Goal: Task Accomplishment & Management: Manage account settings

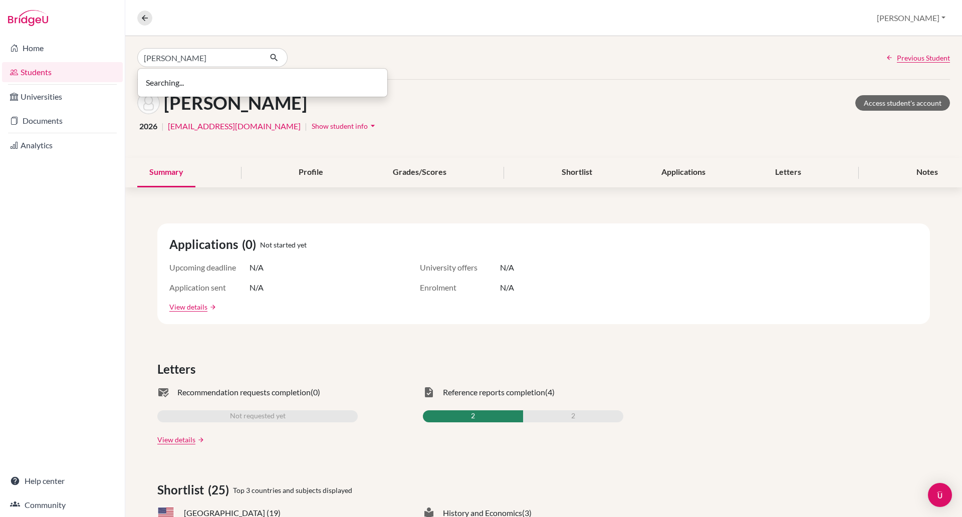
type input "[PERSON_NAME]"
click at [268, 56] on button "button" at bounding box center [274, 57] width 27 height 19
click at [270, 56] on icon "button" at bounding box center [274, 58] width 10 height 10
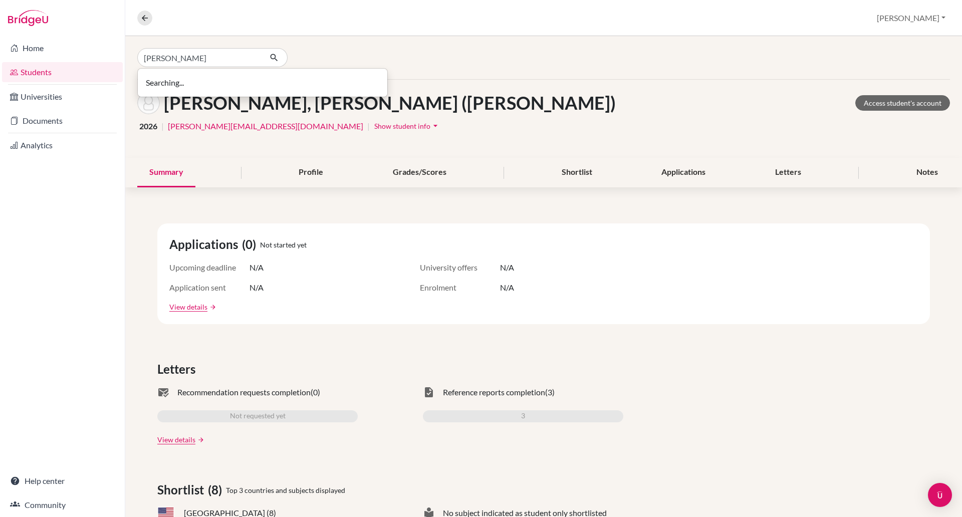
type input "[PERSON_NAME]"
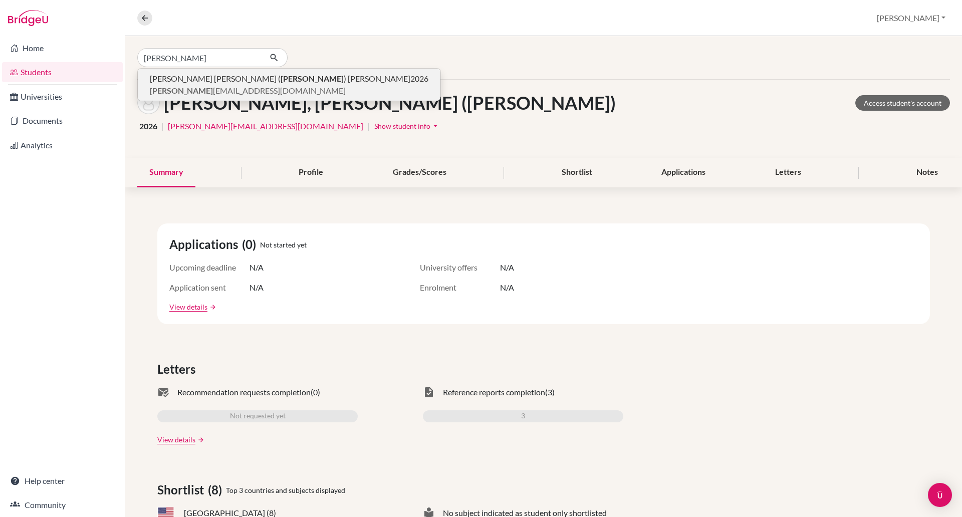
click at [197, 80] on span "[PERSON_NAME] [PERSON_NAME] ( [PERSON_NAME] ) [PERSON_NAME]" at bounding box center [280, 79] width 261 height 12
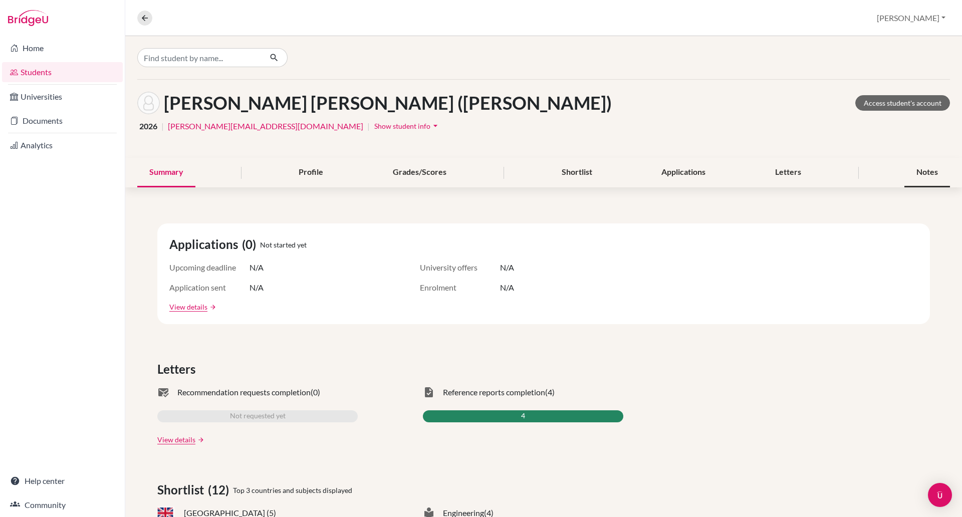
click at [910, 178] on div "Notes" at bounding box center [928, 173] width 46 height 30
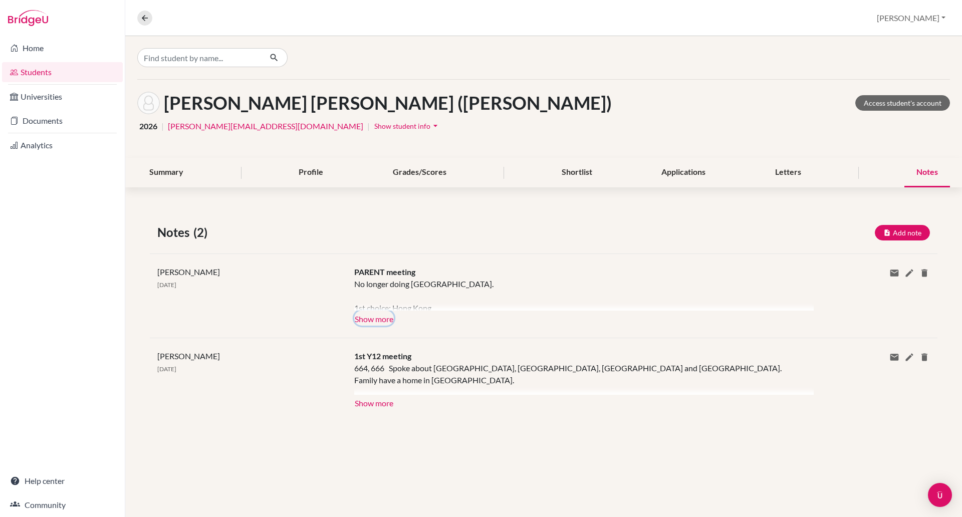
click at [373, 319] on button "Show more" at bounding box center [374, 318] width 40 height 15
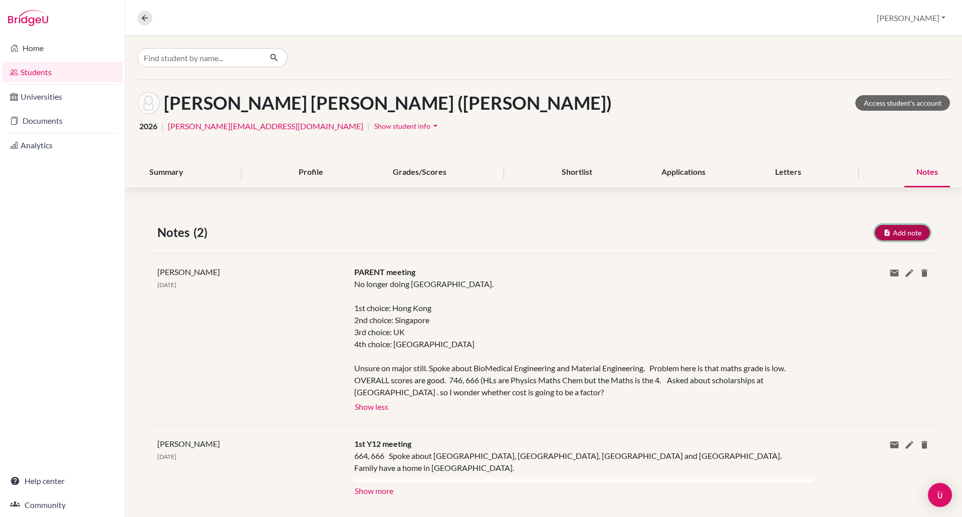
click at [885, 236] on button "Add note" at bounding box center [902, 233] width 55 height 16
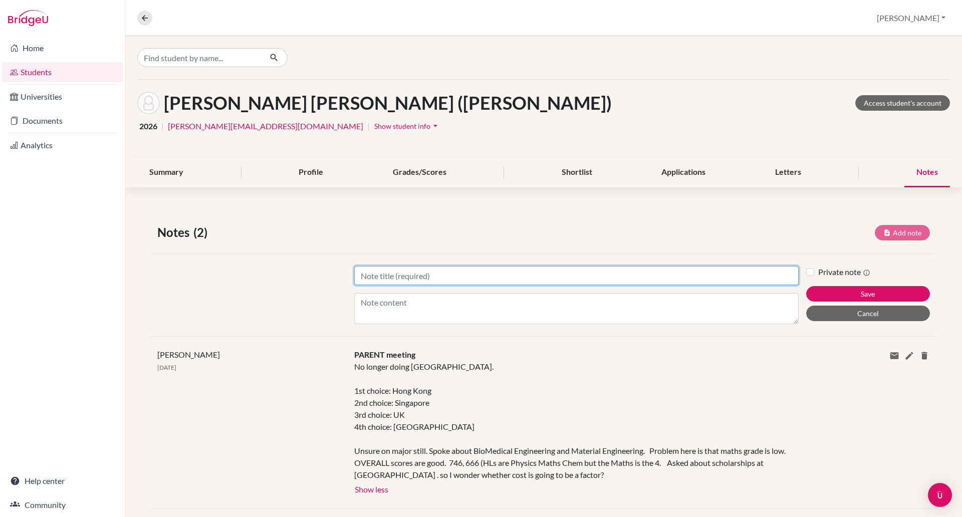
click at [426, 276] on input "Title" at bounding box center [576, 275] width 445 height 19
type input "1st year 13 meeting"
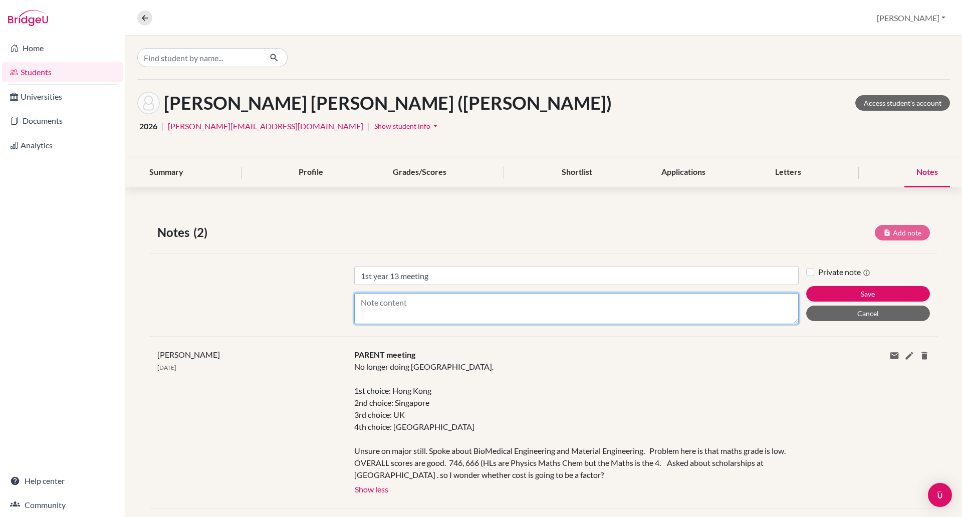
click at [399, 303] on textarea "Content" at bounding box center [576, 308] width 445 height 31
type textarea "H"
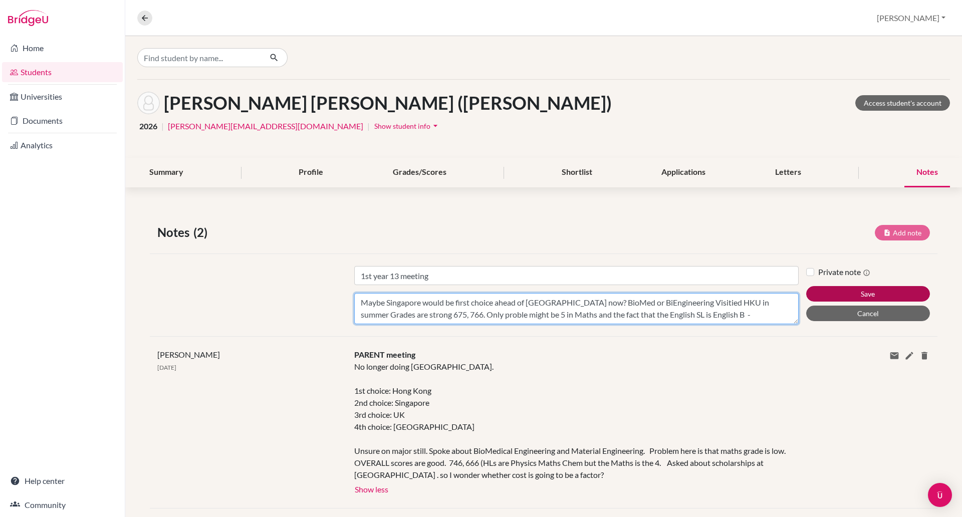
type textarea "Maybe Singapore would be first choice ahead of [GEOGRAPHIC_DATA] now? BioMed or…"
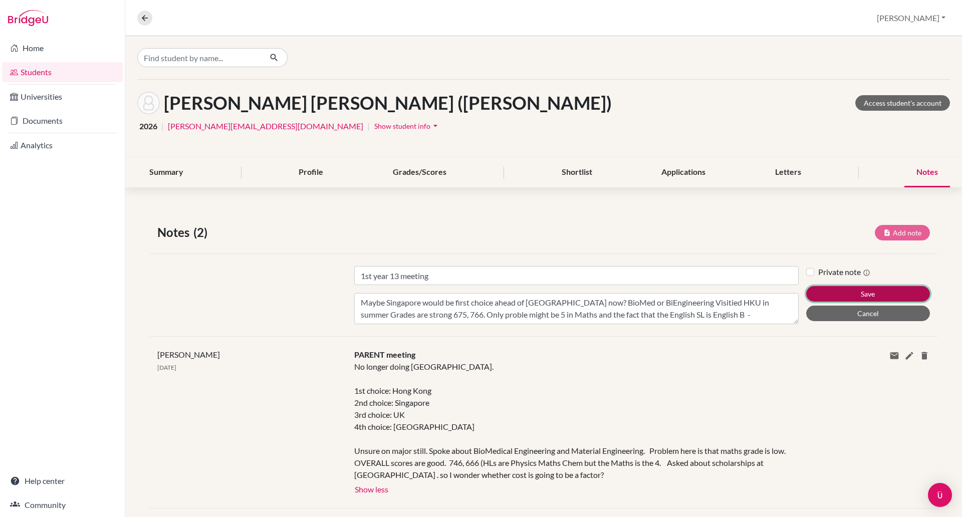
click at [834, 294] on button "Save" at bounding box center [868, 294] width 124 height 16
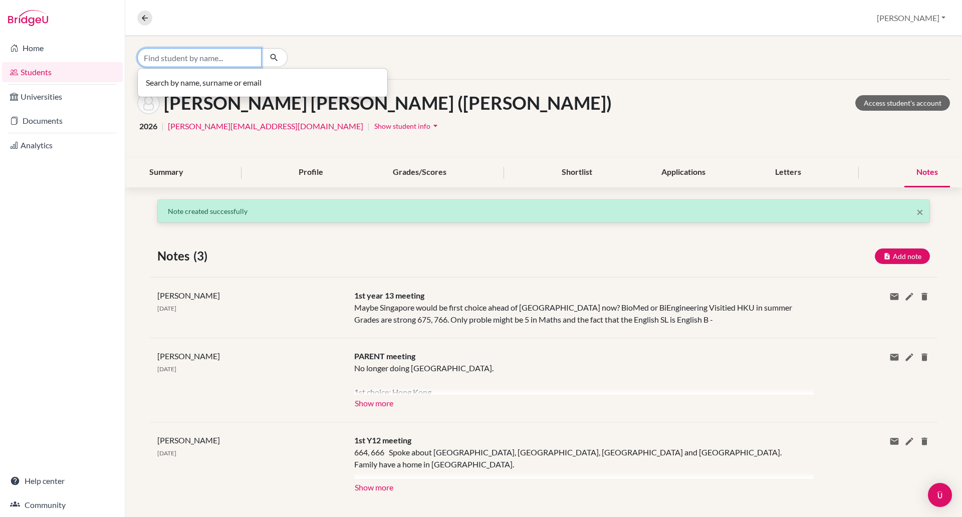
click at [185, 65] on input "Find student by name..." at bounding box center [199, 57] width 124 height 19
type input "sihoo"
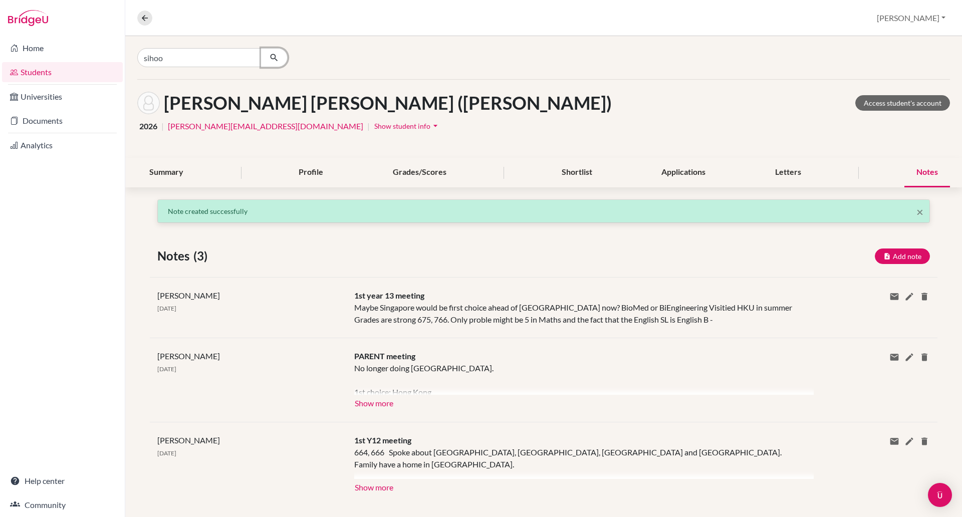
click at [276, 59] on icon "button" at bounding box center [274, 58] width 10 height 10
click at [219, 84] on p "SiHoo Hwang 2026" at bounding box center [263, 79] width 226 height 12
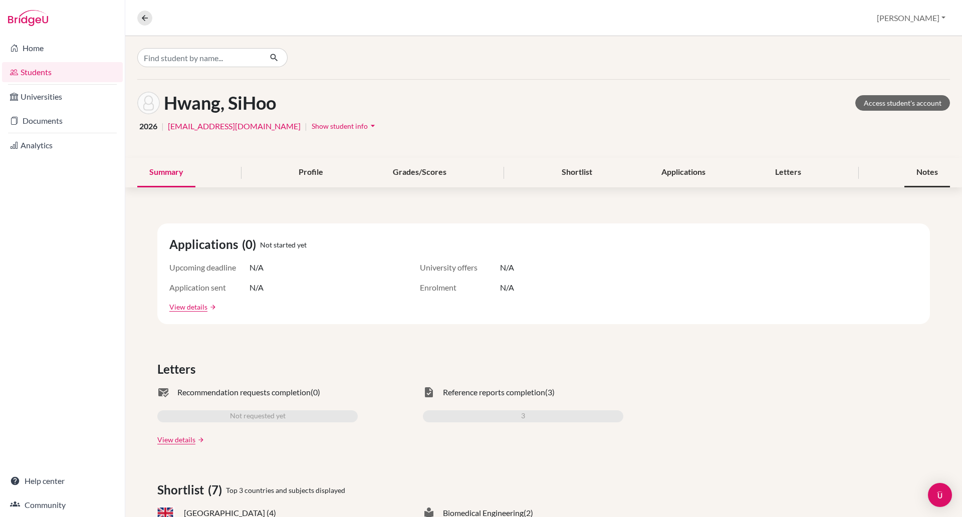
click at [915, 172] on div "Notes" at bounding box center [928, 173] width 46 height 30
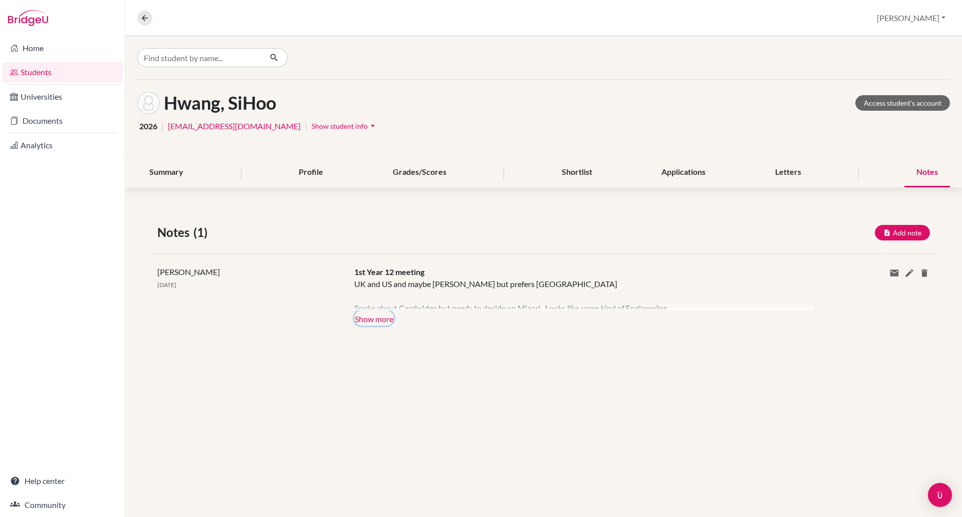
click at [374, 322] on button "Show more" at bounding box center [374, 318] width 40 height 15
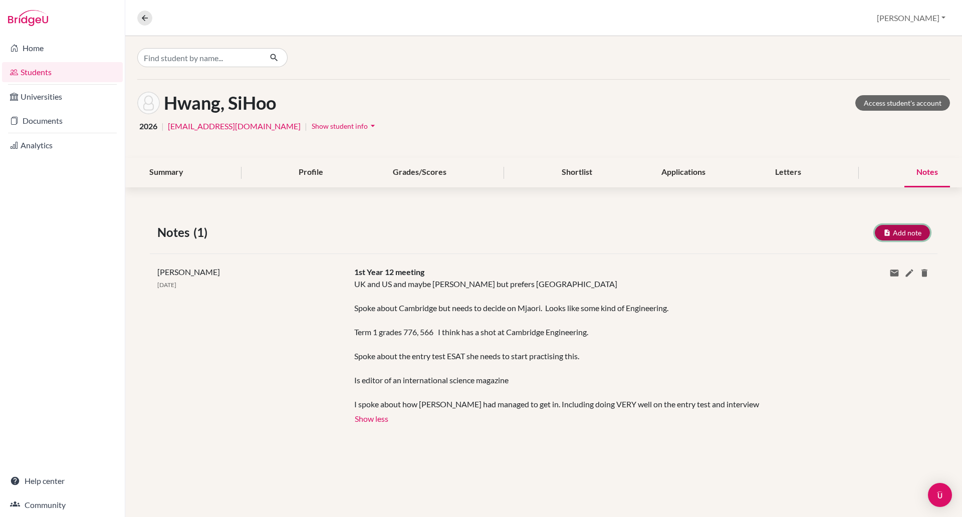
click at [910, 232] on button "Add note" at bounding box center [902, 233] width 55 height 16
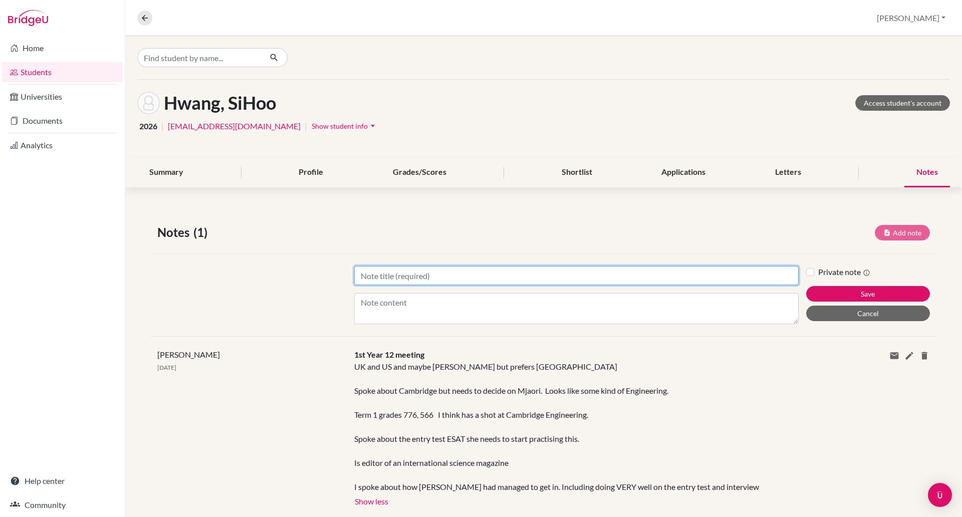
click at [368, 270] on input "Title" at bounding box center [576, 275] width 445 height 19
type input "1st Y13 meeting"
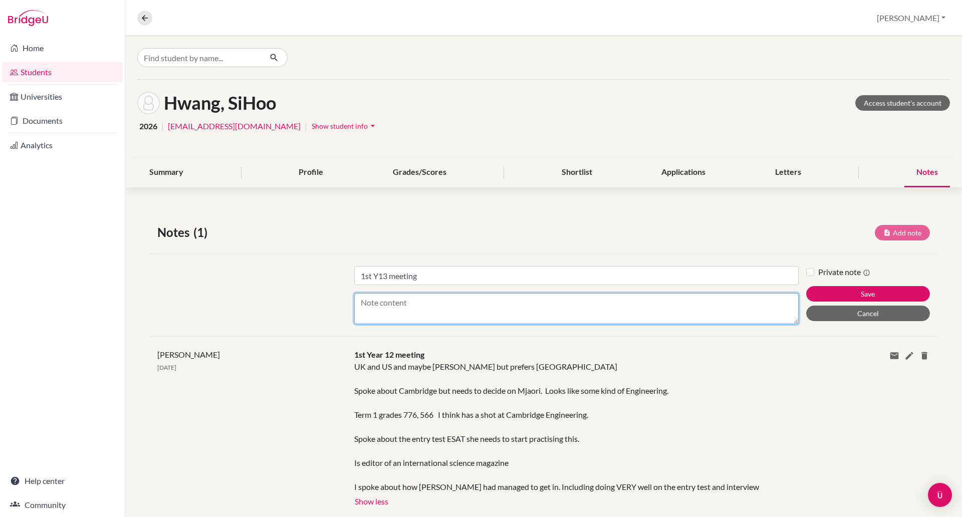
click at [370, 300] on textarea "Content" at bounding box center [576, 308] width 445 height 31
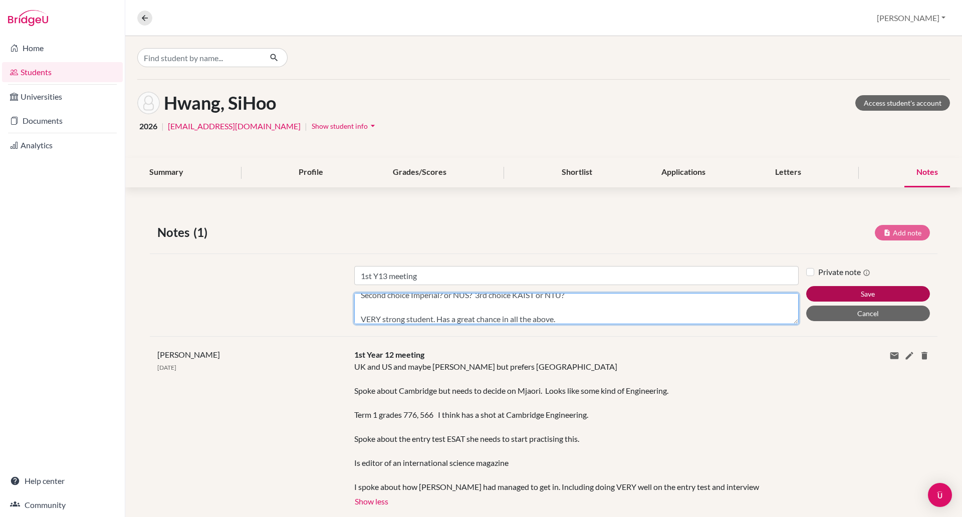
type textarea "Willdo Cambridge Engineering. Is preparing for the ESAT. Has done lots of ENGAA…"
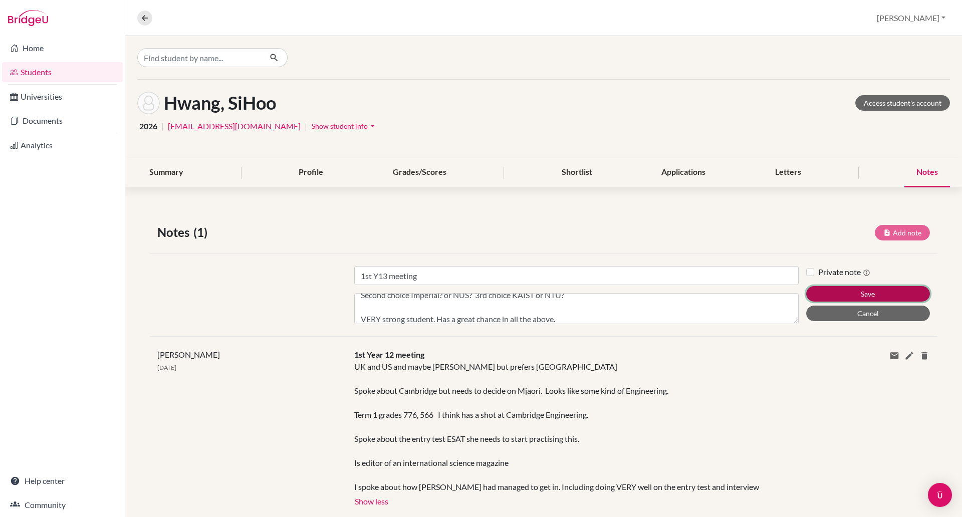
click at [873, 299] on button "Save" at bounding box center [868, 294] width 124 height 16
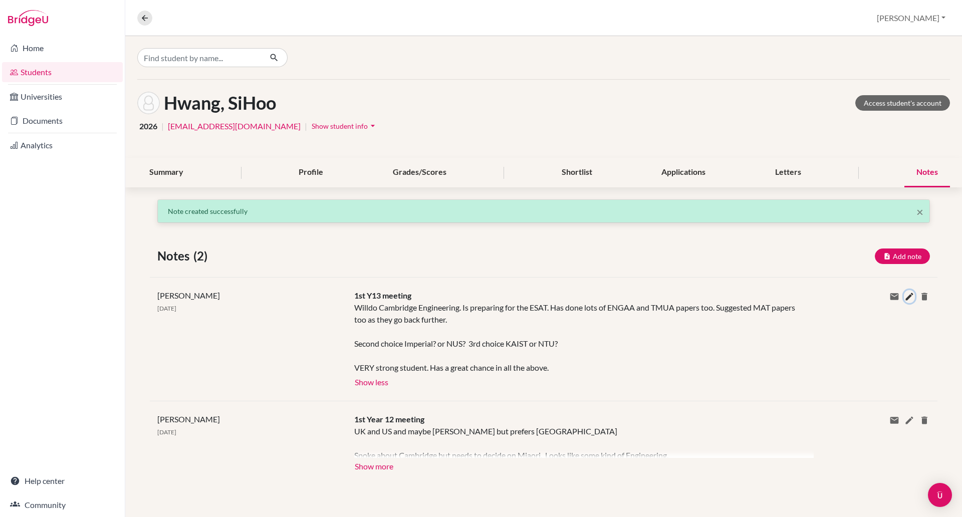
click at [910, 300] on icon at bounding box center [910, 297] width 10 height 10
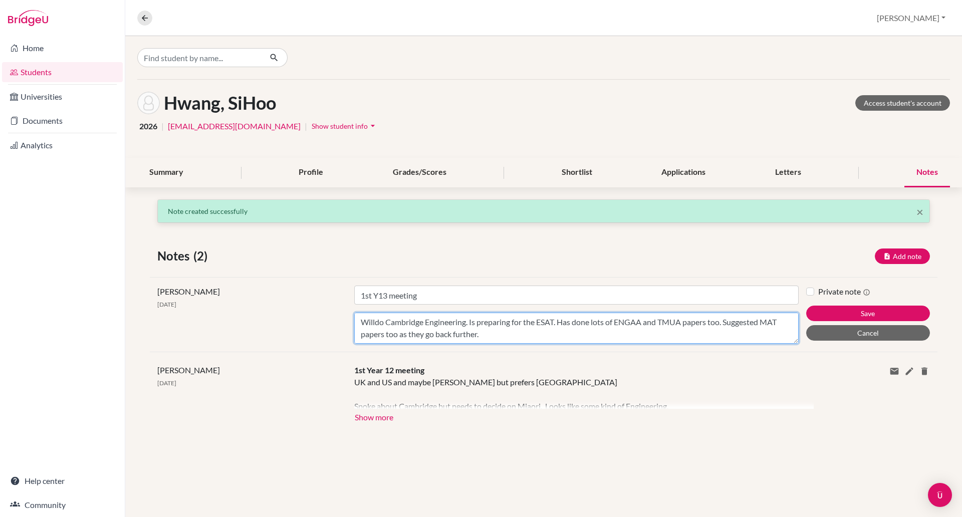
click at [617, 335] on textarea "Willdo Cambridge Engineering. Is preparing for the ESAT. Has done lots of ENGAA…" at bounding box center [576, 328] width 445 height 31
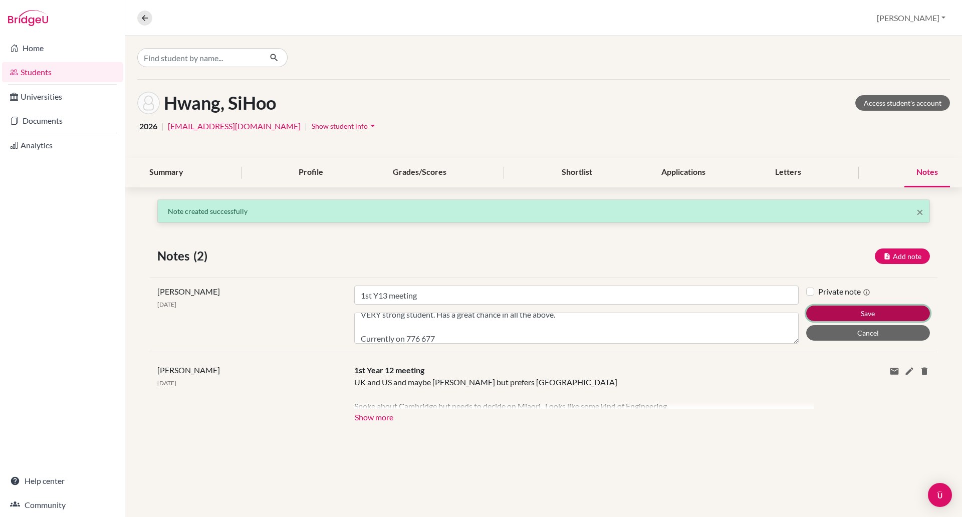
click at [827, 315] on button "Save" at bounding box center [868, 314] width 124 height 16
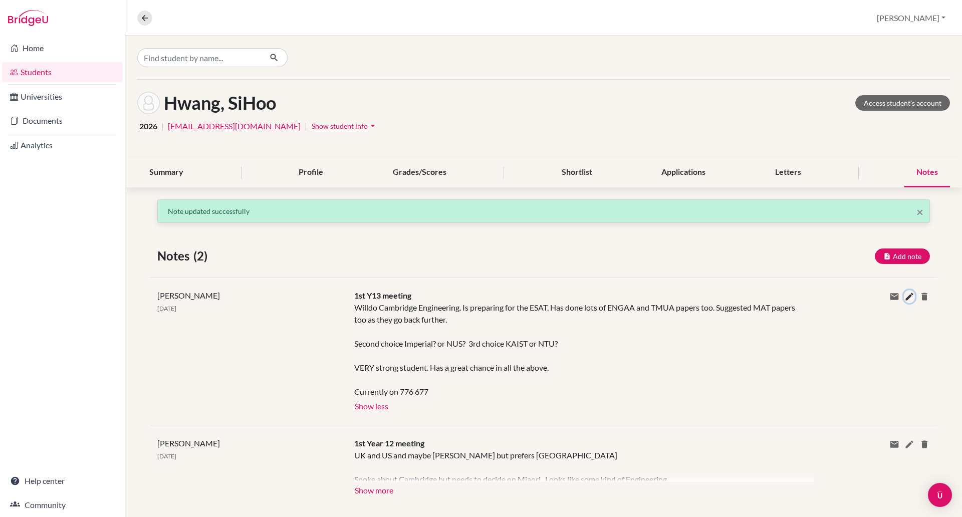
click at [905, 296] on icon at bounding box center [910, 297] width 10 height 10
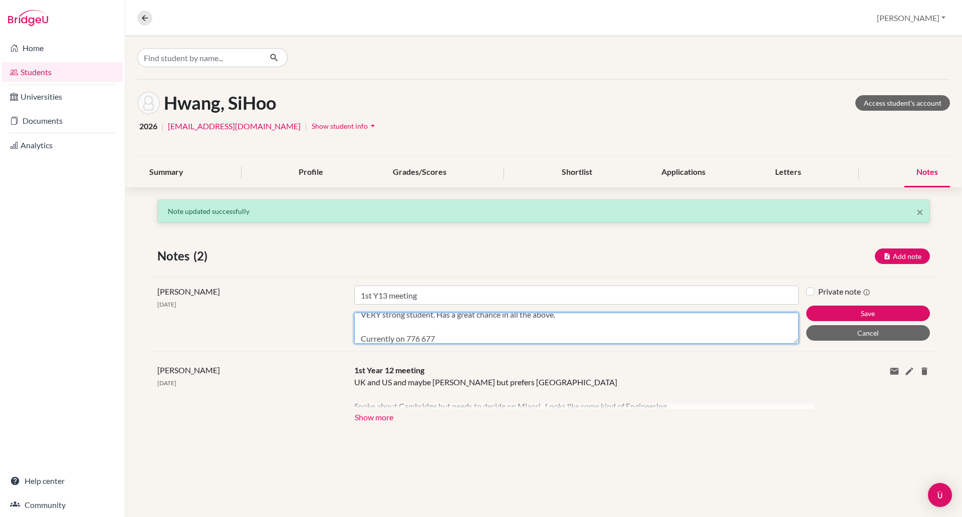
click at [581, 317] on textarea "Willdo Cambridge Engineering. Is preparing for the ESAT. Has done lots of ENGAA…" at bounding box center [576, 328] width 445 height 31
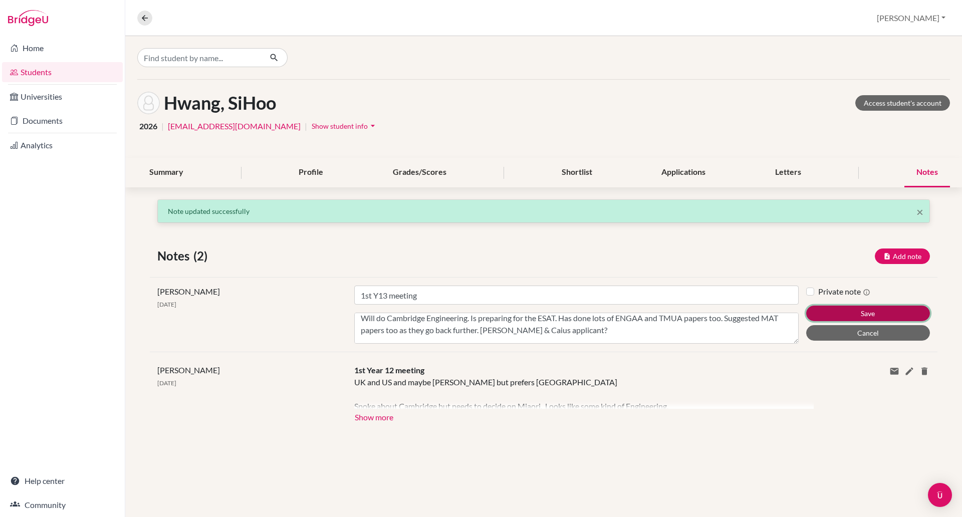
click at [842, 313] on button "Save" at bounding box center [868, 314] width 124 height 16
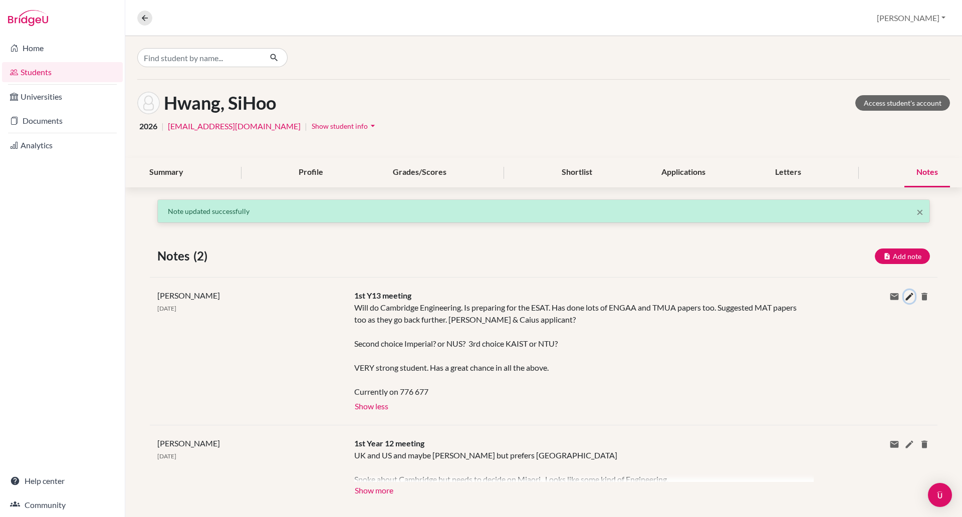
click at [905, 300] on icon at bounding box center [910, 297] width 10 height 10
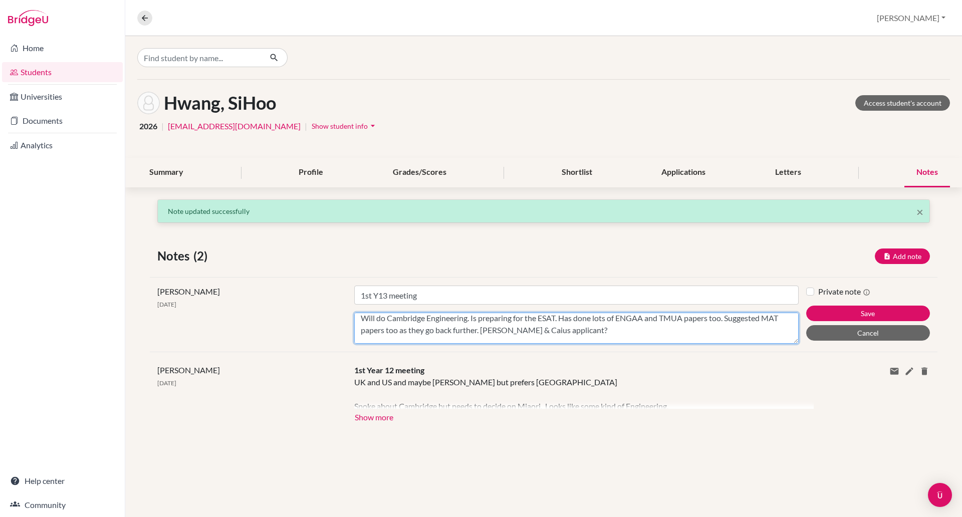
click at [628, 329] on textarea "Will do Cambridge Engineering. Is preparing for the ESAT. Has done lots of ENGA…" at bounding box center [576, 328] width 445 height 31
type textarea "Will do Cambridge Engineering. Is preparing for the ESAT. Has done lots of ENGA…"
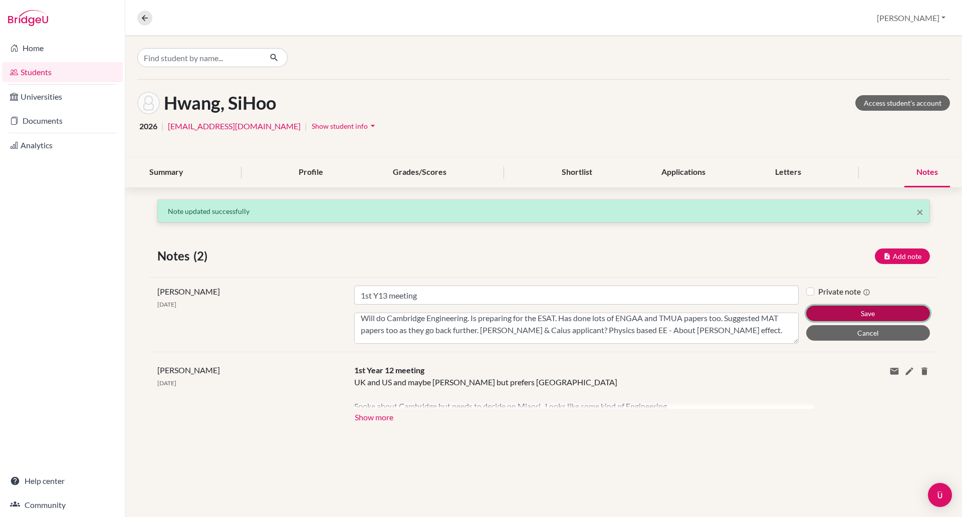
click at [867, 311] on button "Save" at bounding box center [868, 314] width 124 height 16
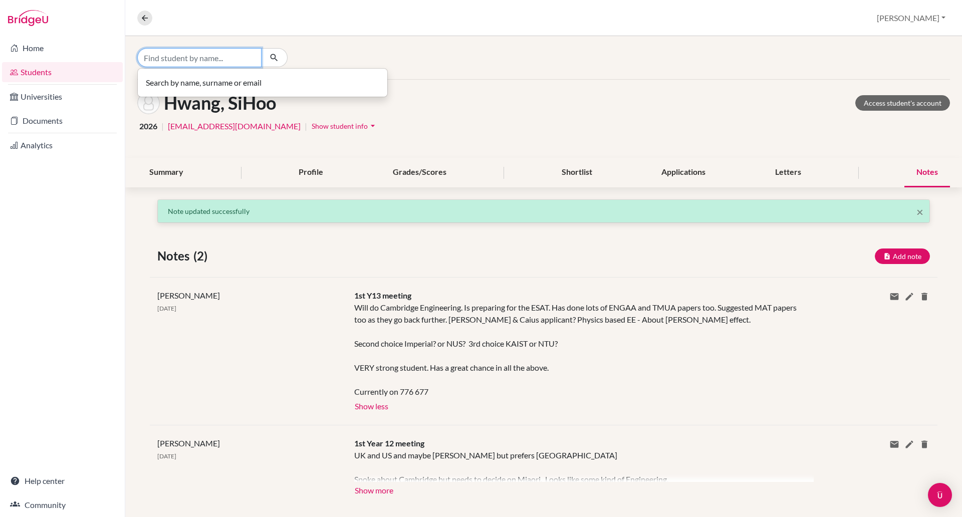
click at [177, 56] on input "Find student by name..." at bounding box center [199, 57] width 124 height 19
type input "[PERSON_NAME]"
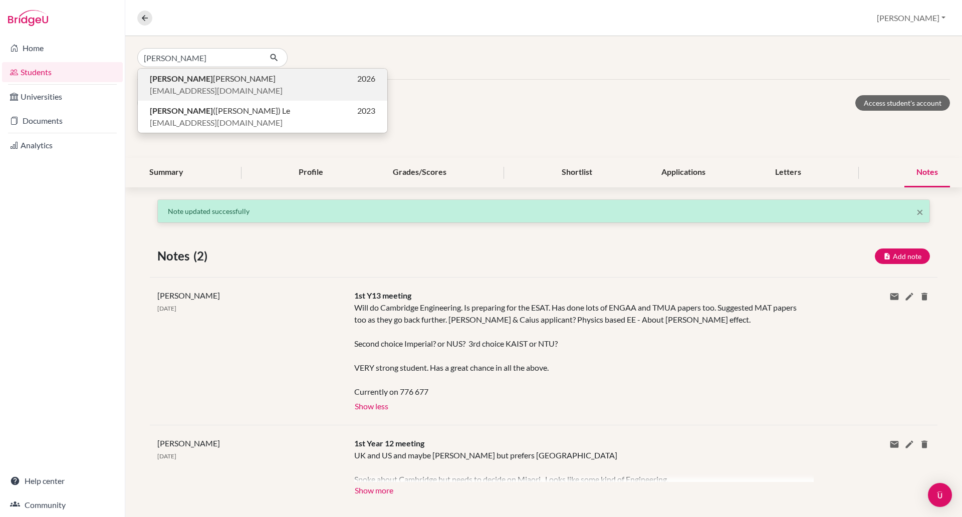
click at [178, 78] on b "[PERSON_NAME]" at bounding box center [181, 79] width 63 height 10
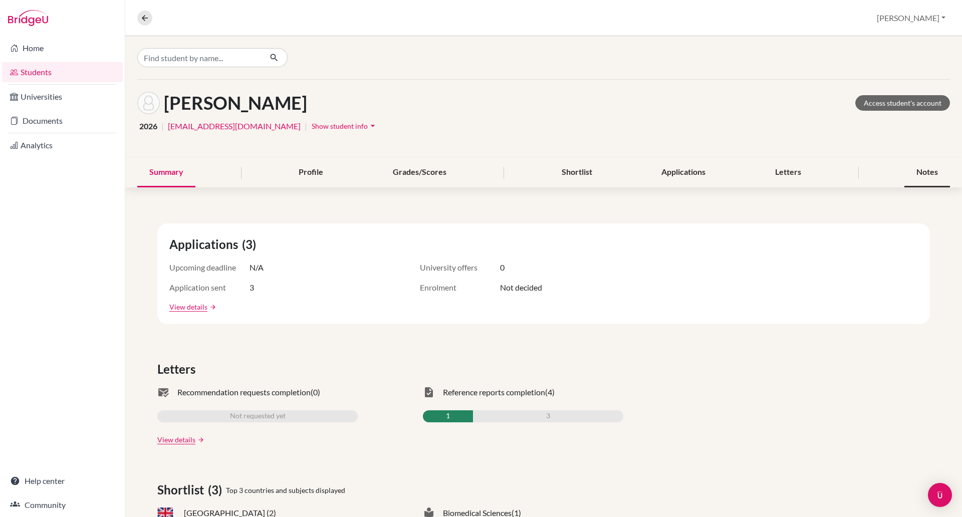
click at [918, 163] on div "Notes" at bounding box center [928, 173] width 46 height 30
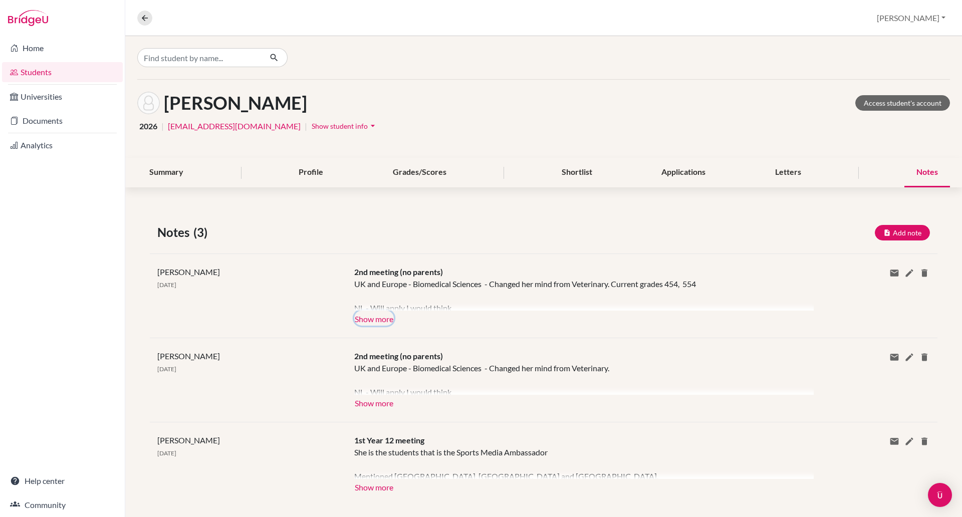
click at [383, 319] on button "Show more" at bounding box center [374, 318] width 40 height 15
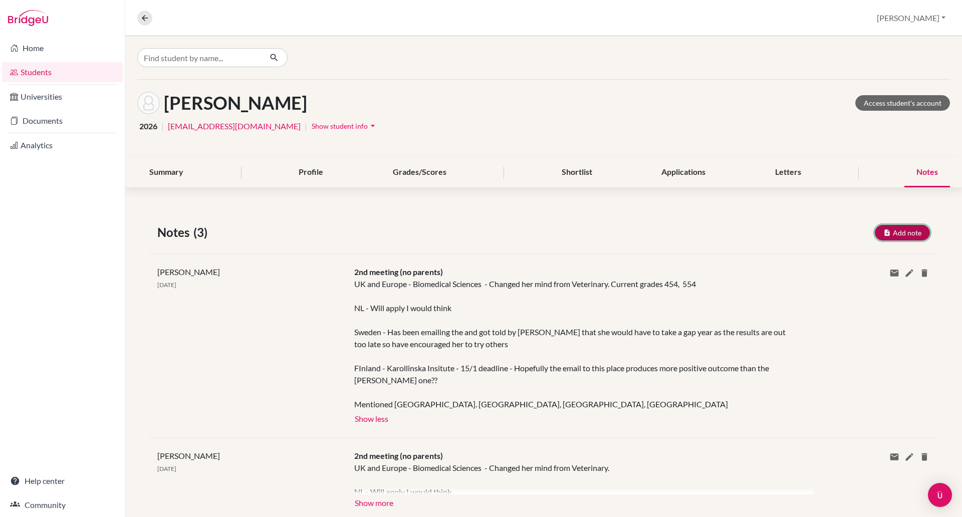
click at [884, 234] on icon "button" at bounding box center [888, 233] width 8 height 8
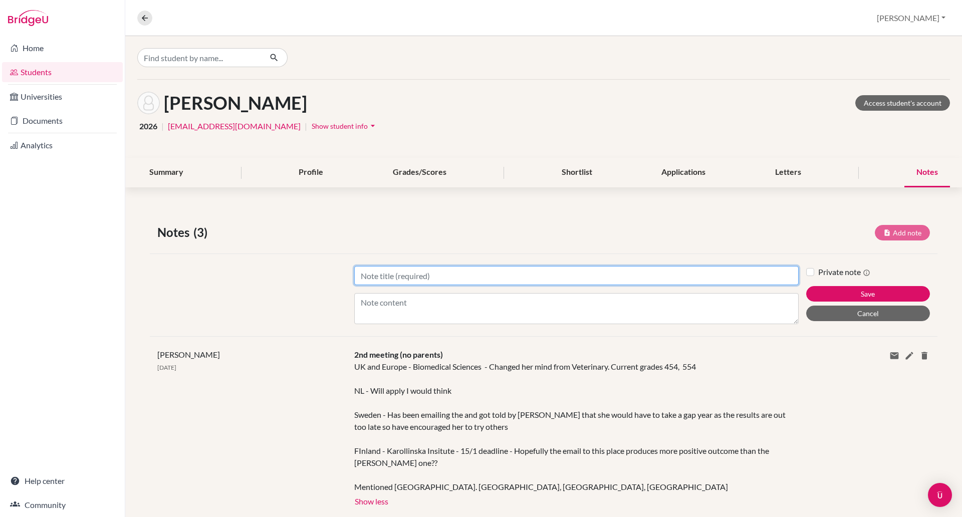
click at [399, 279] on input "Title" at bounding box center [576, 275] width 445 height 19
type input "1st Y13 meeting"
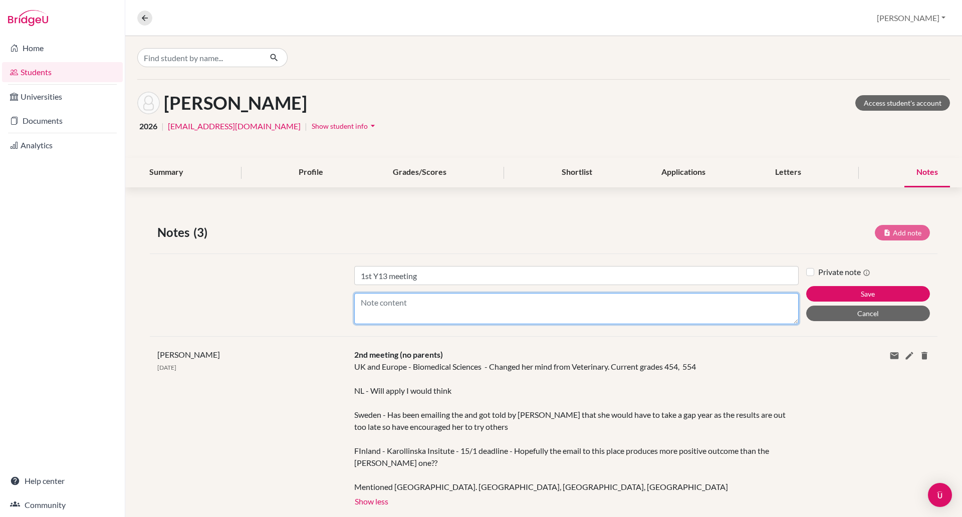
click at [389, 310] on textarea "Content" at bounding box center [576, 308] width 445 height 31
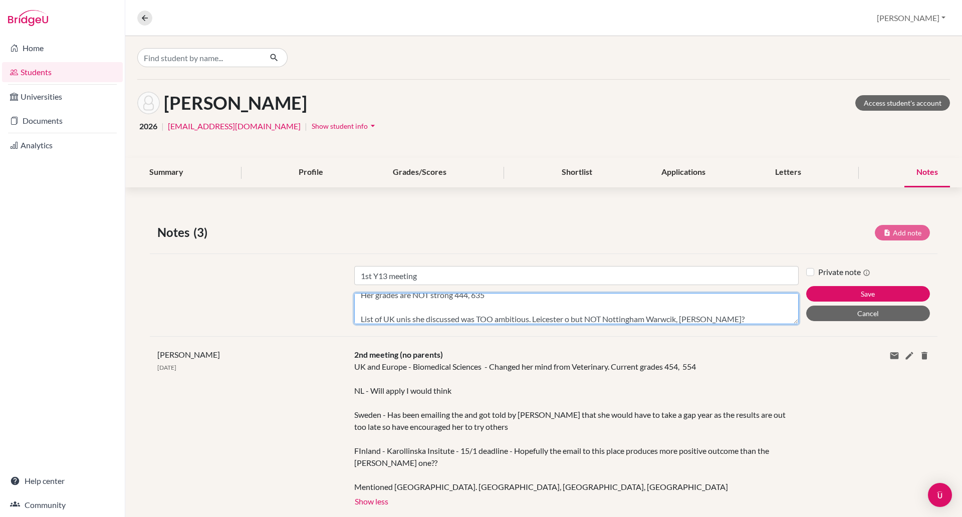
scroll to position [104, 0]
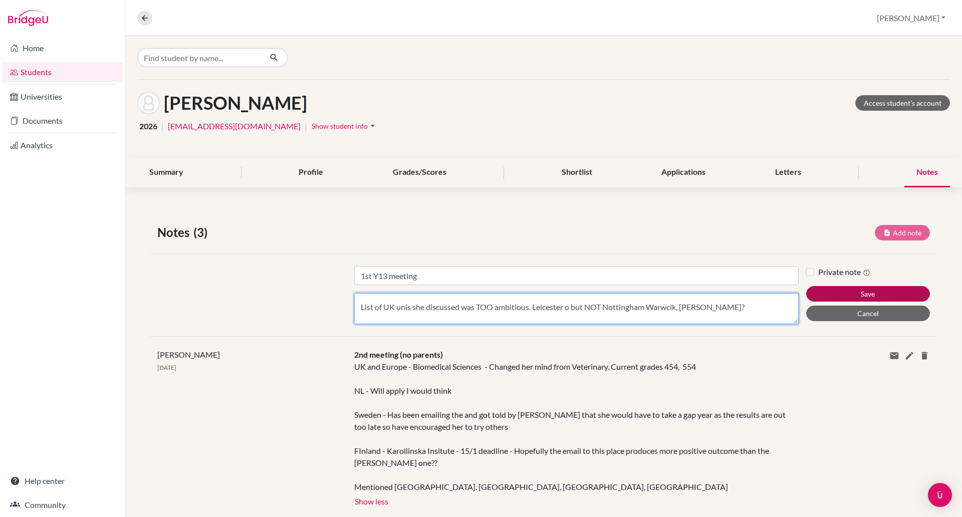
type textarea "Now has Europe ahead of UK I think. Listed 4 in [GEOGRAPHIC_DATA] - [GEOGRAPHIC…"
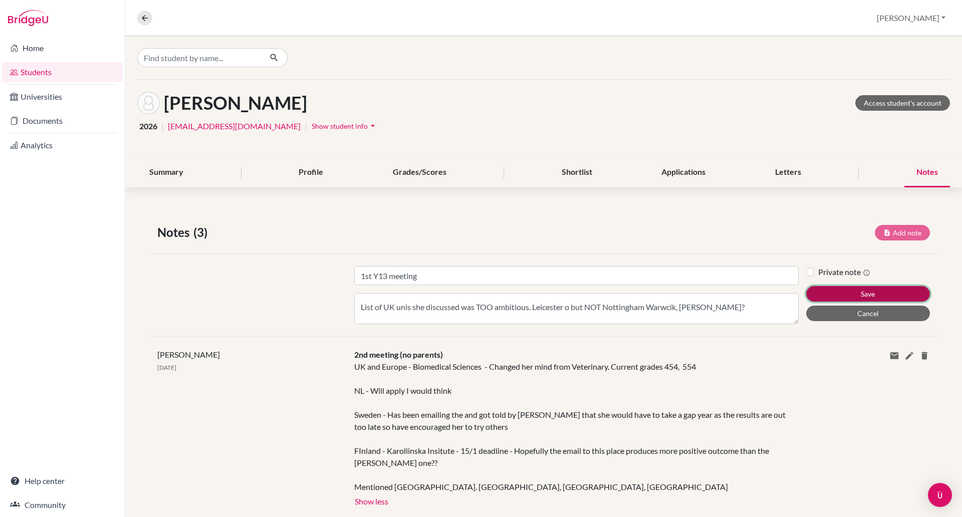
click at [833, 296] on button "Save" at bounding box center [868, 294] width 124 height 16
type input "1st Y13 meeting"
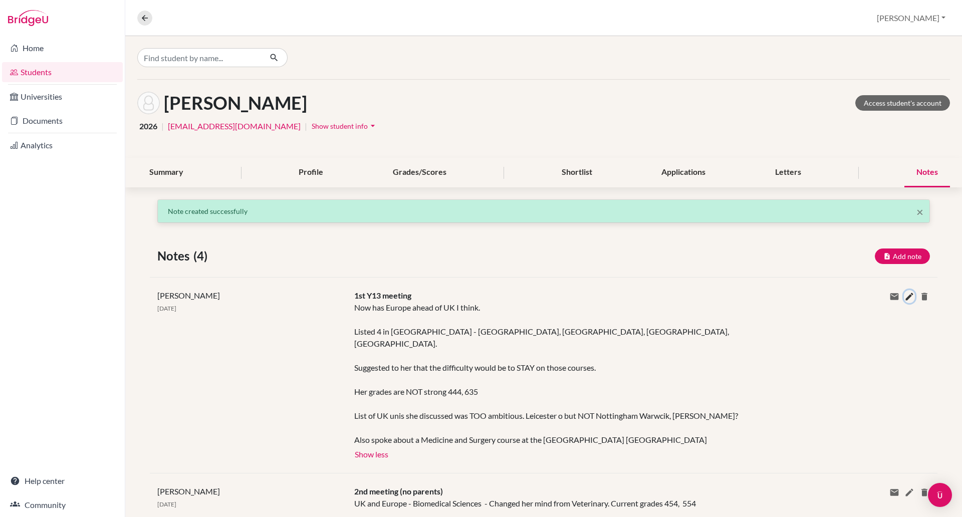
click at [905, 295] on icon at bounding box center [910, 297] width 10 height 10
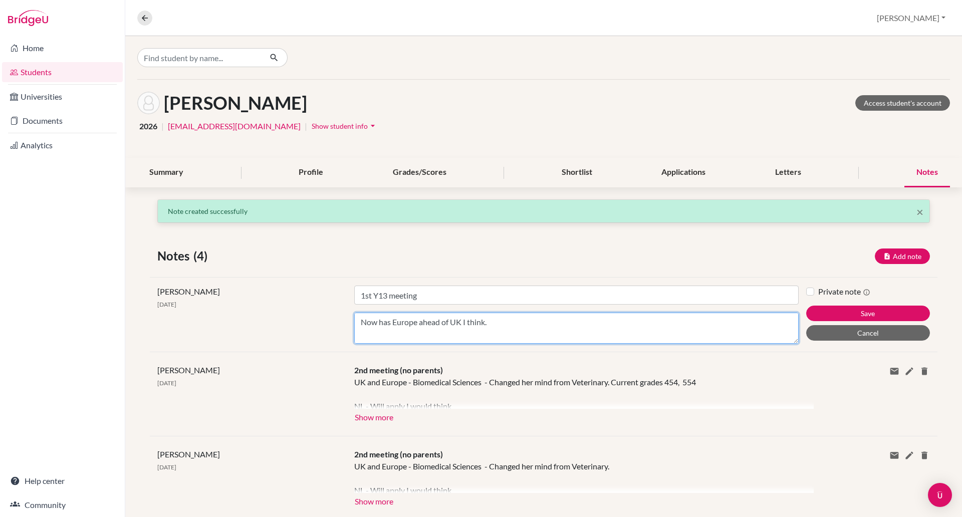
click at [499, 321] on textarea "Now has Europe ahead of UK I think. Listed 4 in [GEOGRAPHIC_DATA] - [GEOGRAPHIC…" at bounding box center [576, 328] width 445 height 31
click at [519, 321] on textarea "Now has Europe ahead of UK I think. Did an iternship in the summer - seemed to …" at bounding box center [576, 328] width 445 height 31
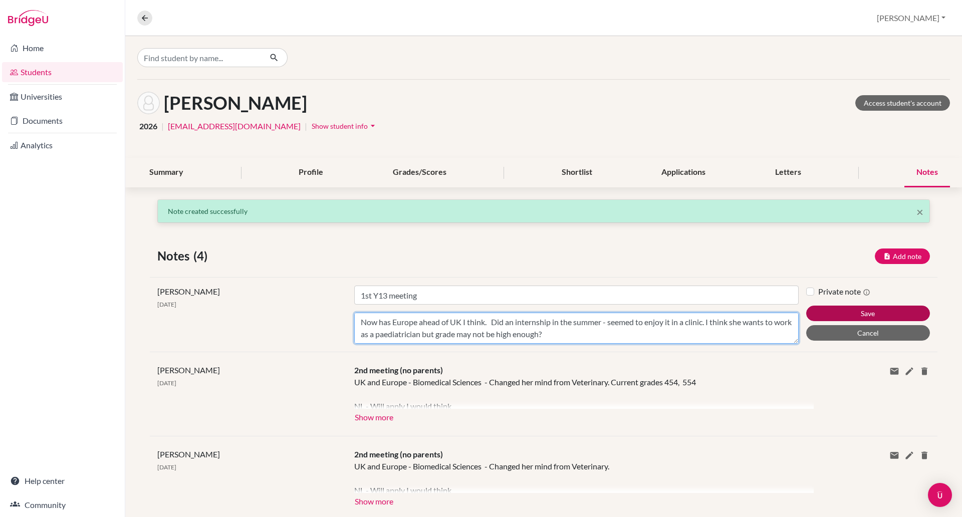
type textarea "Now has Europe ahead of UK I think. Did an internship in the summer - seemed to…"
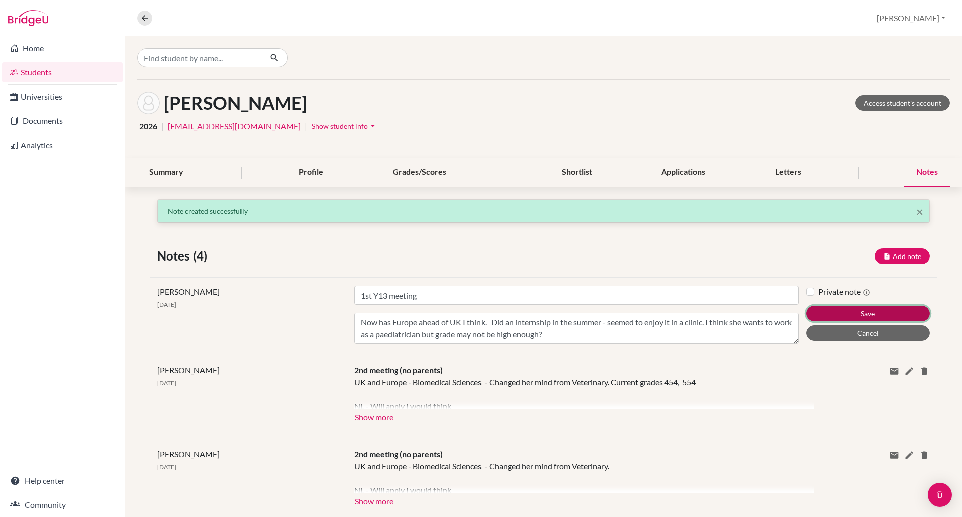
click at [823, 310] on button "Save" at bounding box center [868, 314] width 124 height 16
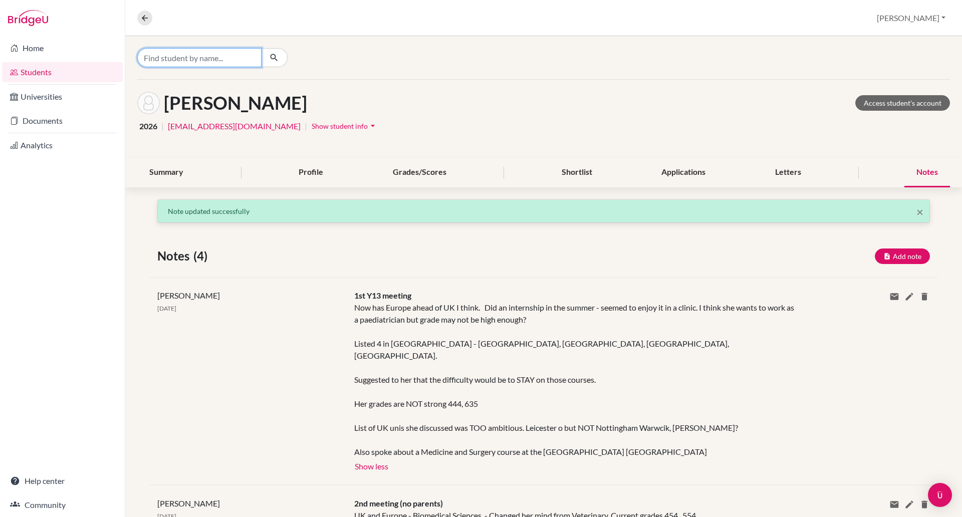
click at [219, 61] on input "Find student by name..." at bounding box center [199, 57] width 124 height 19
click at [207, 61] on input "[PERSON_NAME]" at bounding box center [199, 57] width 124 height 19
type input "[PERSON_NAME]"
click at [275, 58] on icon "button" at bounding box center [274, 58] width 10 height 10
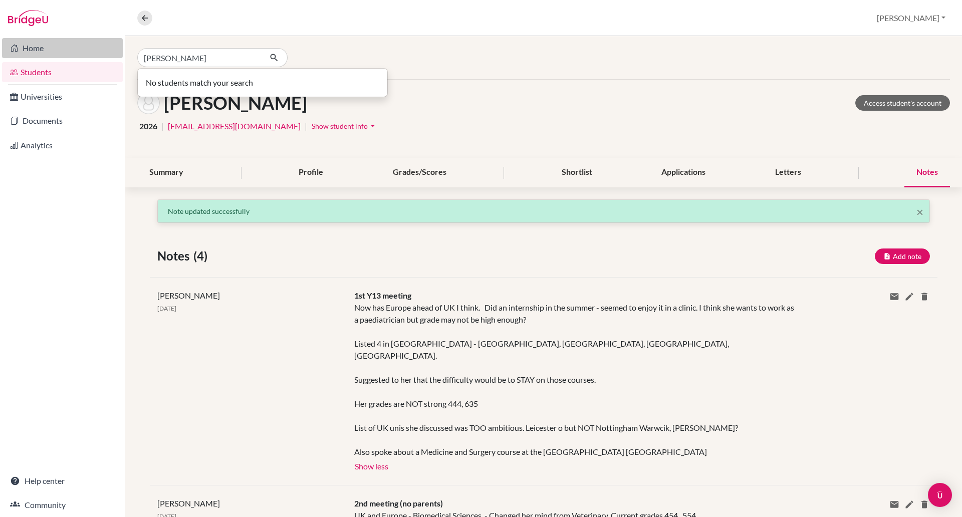
click at [33, 49] on link "Home" at bounding box center [62, 48] width 121 height 20
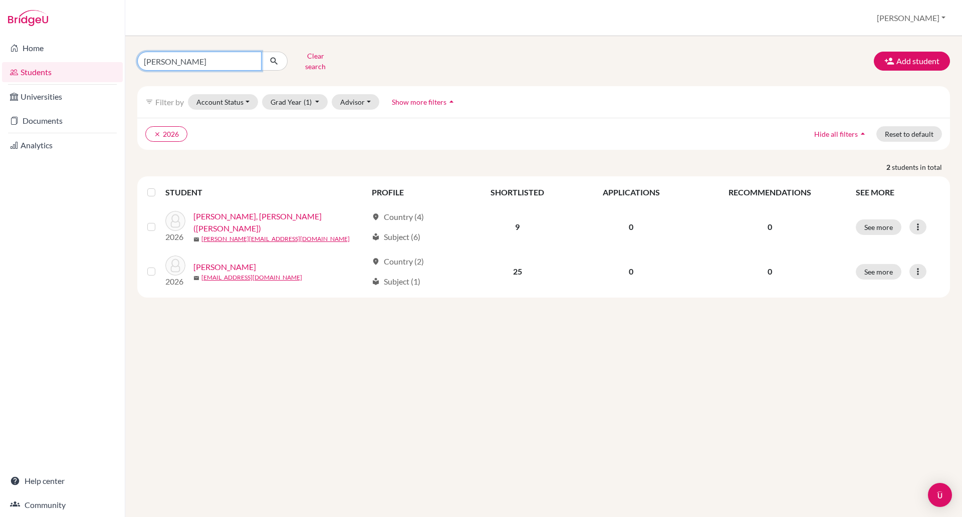
click at [171, 60] on input "[PERSON_NAME]" at bounding box center [199, 61] width 124 height 19
type input "k"
type input "sawer"
click button "submit" at bounding box center [274, 61] width 27 height 19
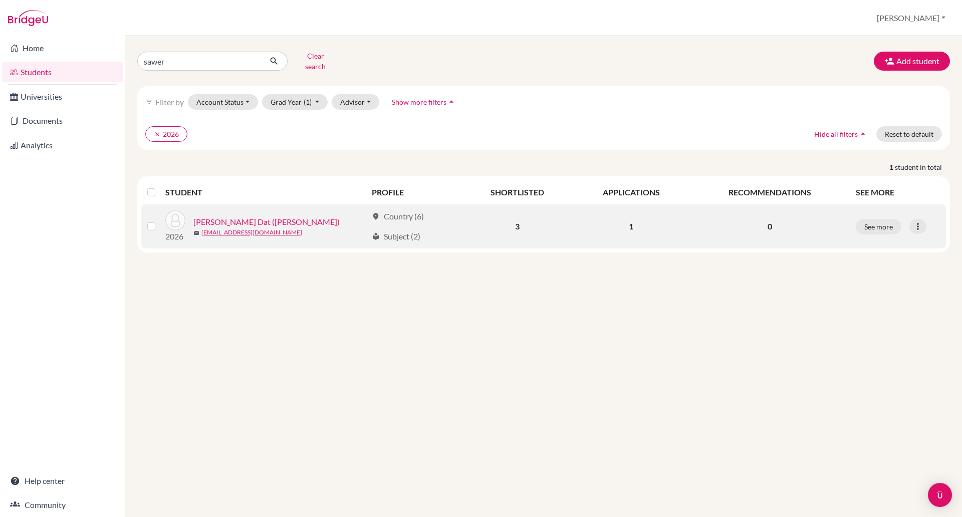
click at [223, 216] on link "Sawer, Hoang Dat (Alex)" at bounding box center [266, 222] width 146 height 12
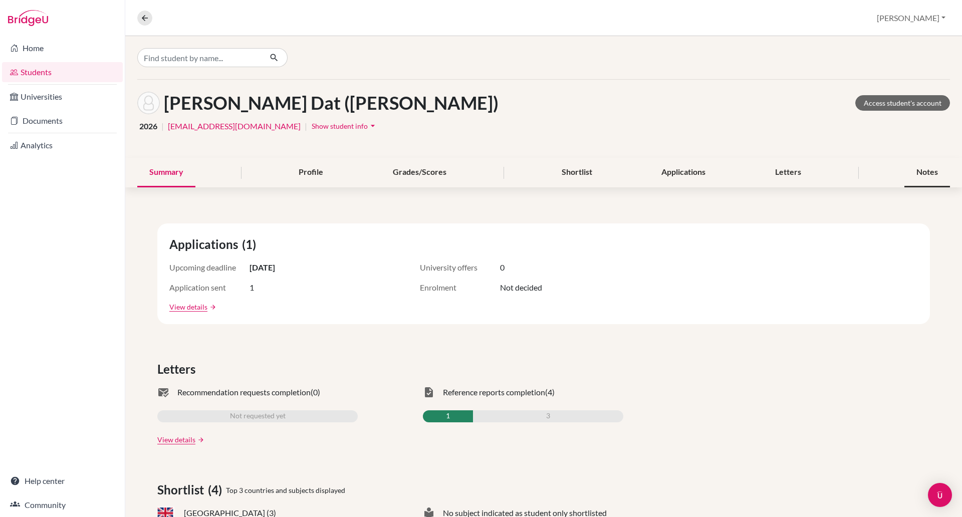
click at [912, 173] on div "Notes" at bounding box center [928, 173] width 46 height 30
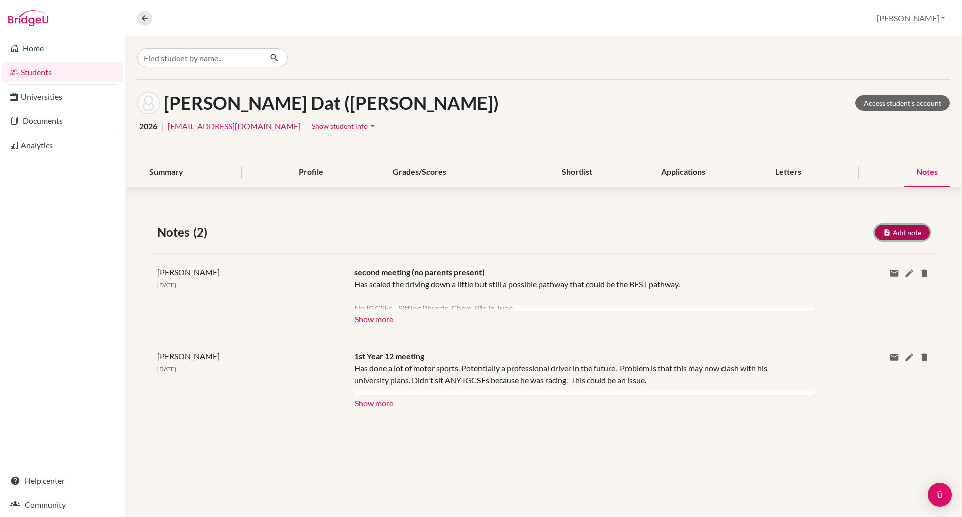
click at [879, 230] on button "Add note" at bounding box center [902, 233] width 55 height 16
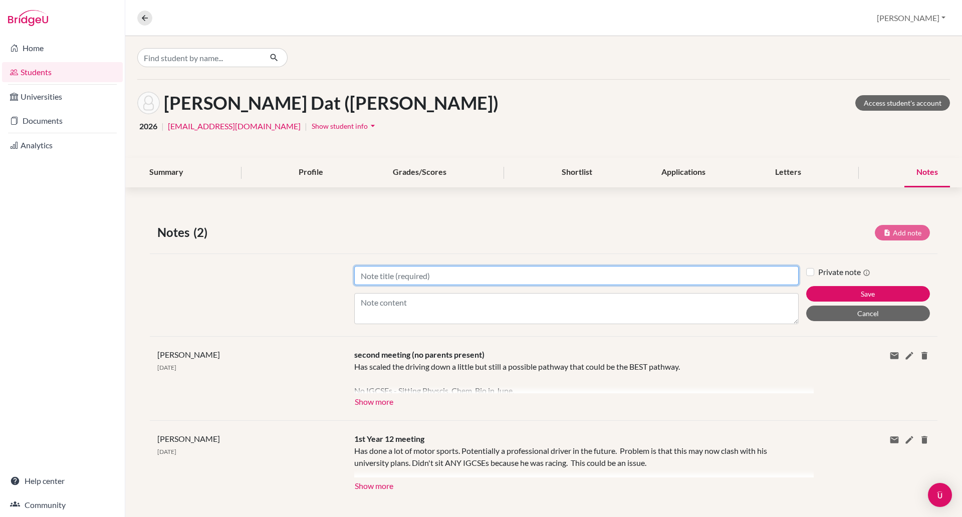
click at [377, 280] on input "Title" at bounding box center [576, 275] width 445 height 19
type input "Year 13 meeting"
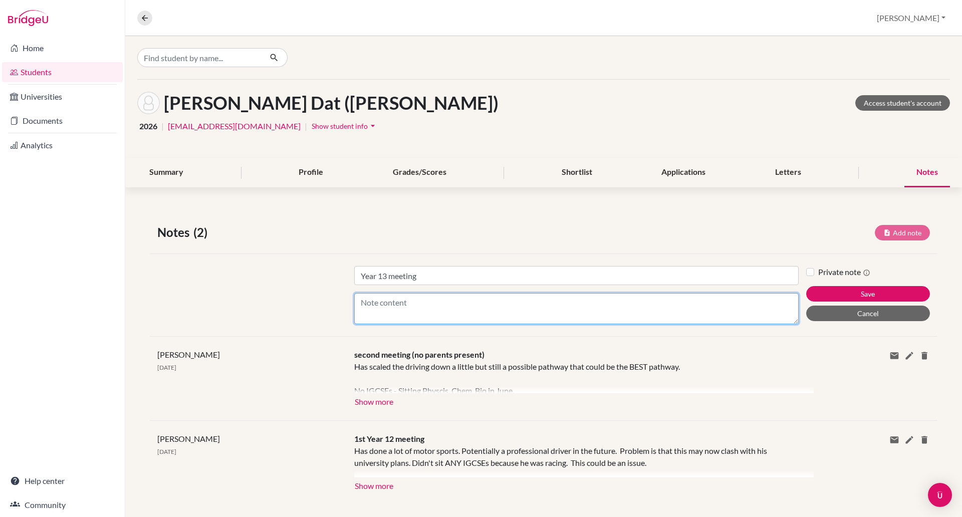
click at [374, 298] on textarea "Content" at bounding box center [576, 308] width 445 height 31
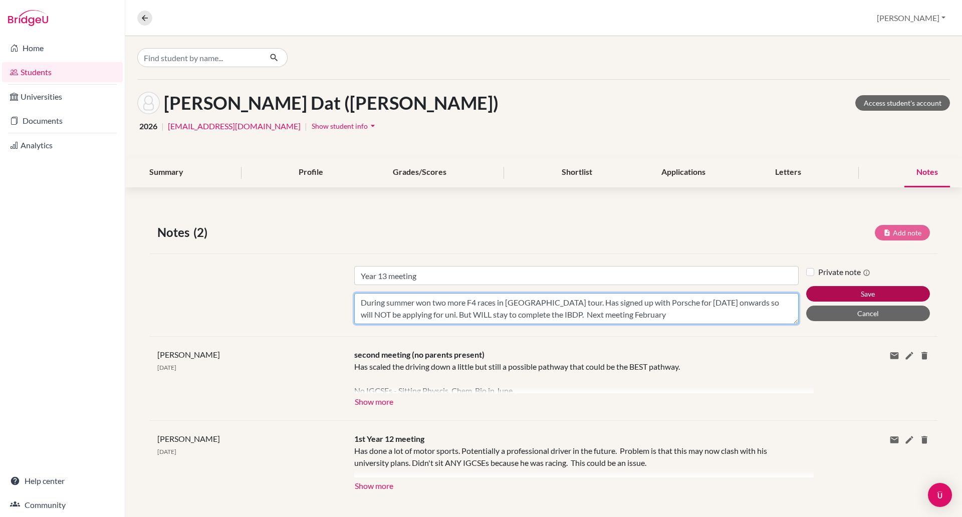
type textarea "During summer won two more F4 races in Asia tour. Has signed up with Porsche fo…"
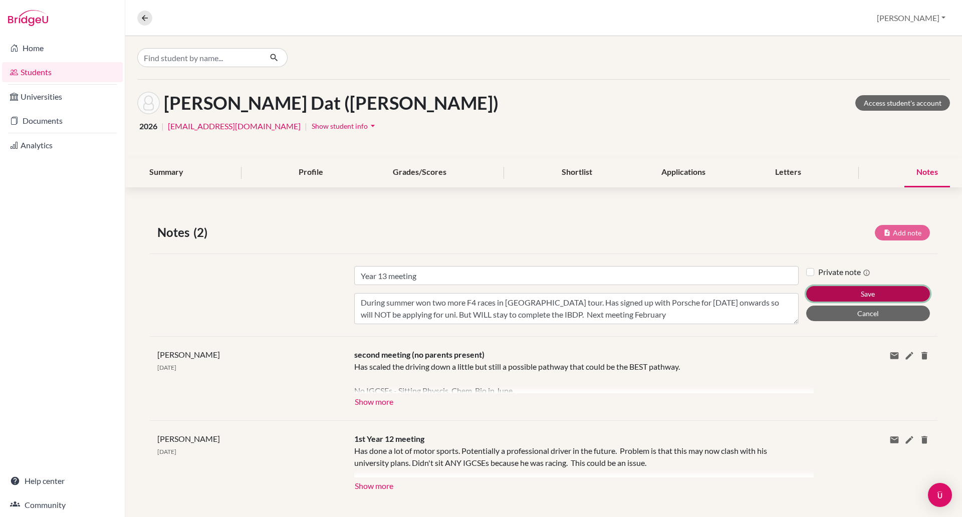
click at [850, 294] on button "Save" at bounding box center [868, 294] width 124 height 16
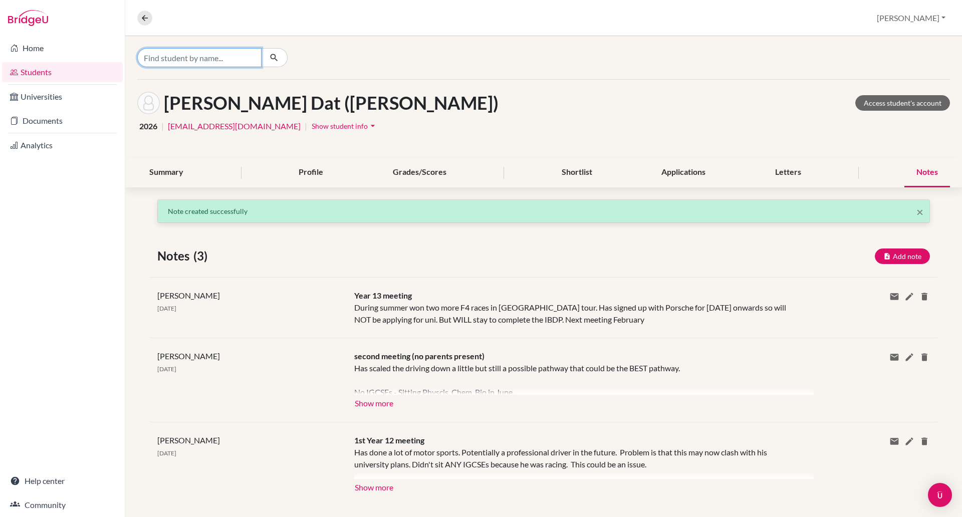
click at [159, 59] on input "Find student by name..." at bounding box center [199, 57] width 124 height 19
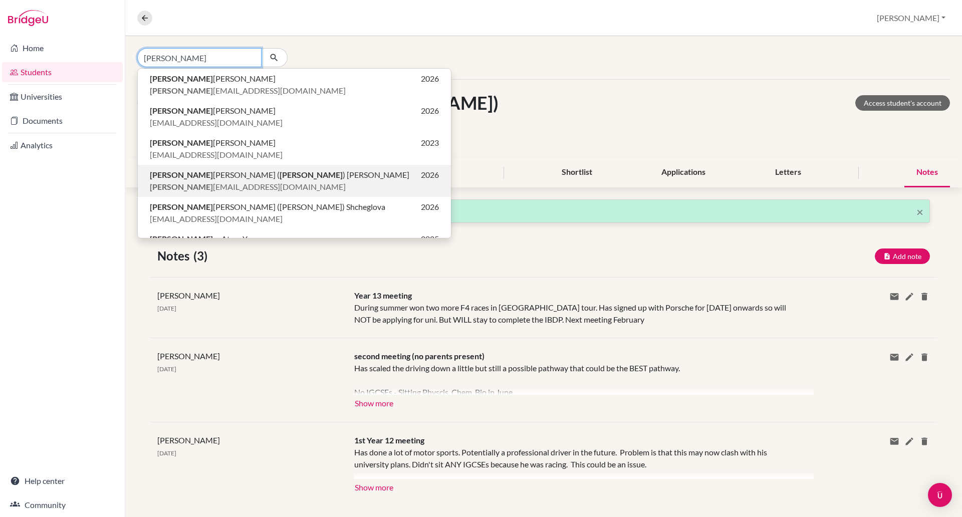
type input "alex"
click at [199, 175] on span "Alex andra Dang ( Alex ) Schulz" at bounding box center [280, 175] width 260 height 12
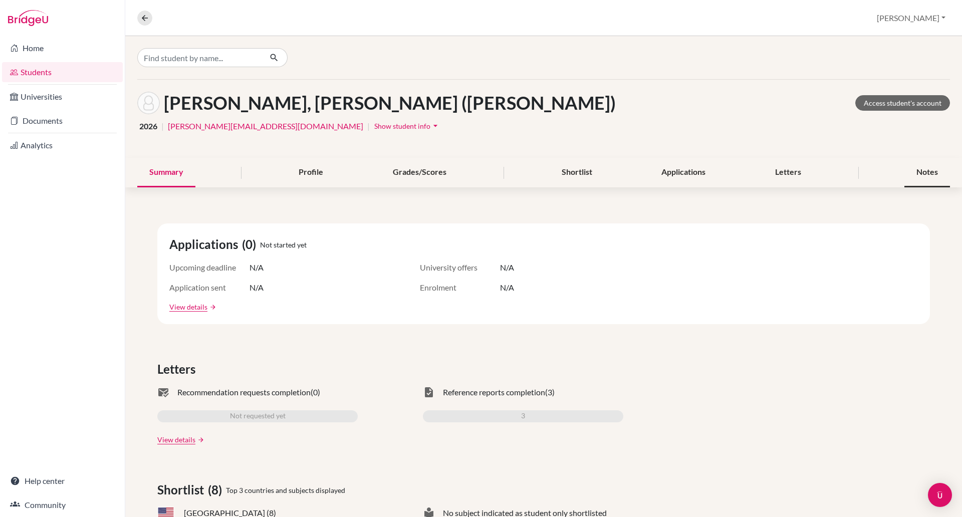
click at [918, 167] on div "Notes" at bounding box center [928, 173] width 46 height 30
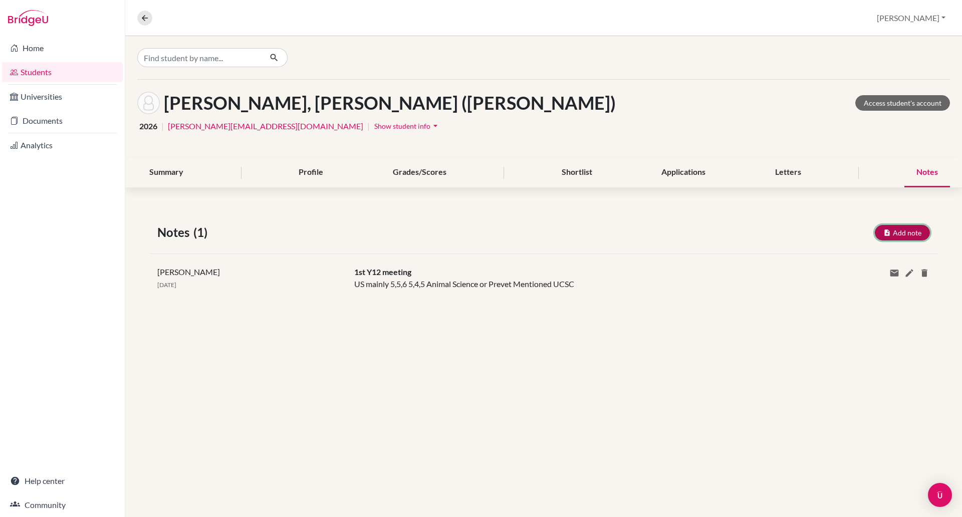
click at [897, 232] on button "Add note" at bounding box center [902, 233] width 55 height 16
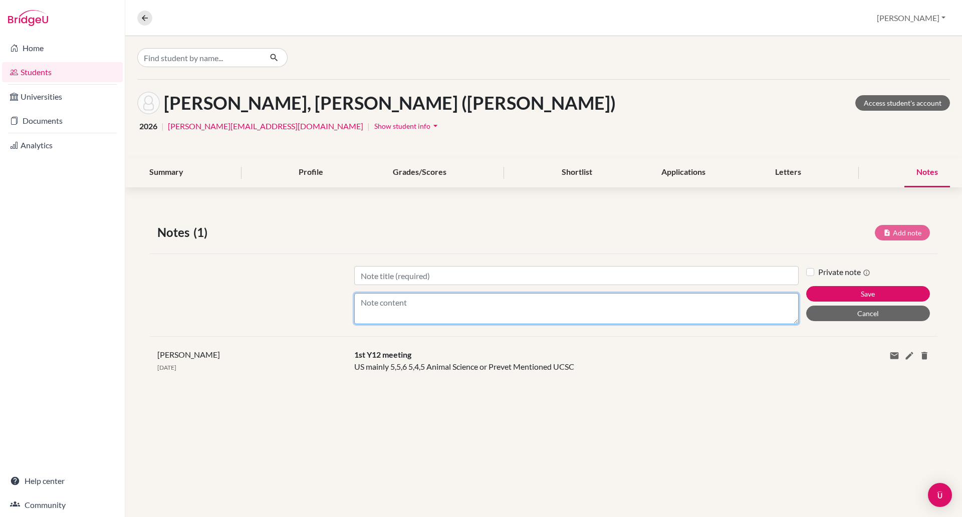
click at [388, 300] on textarea "Content" at bounding box center [576, 308] width 445 height 31
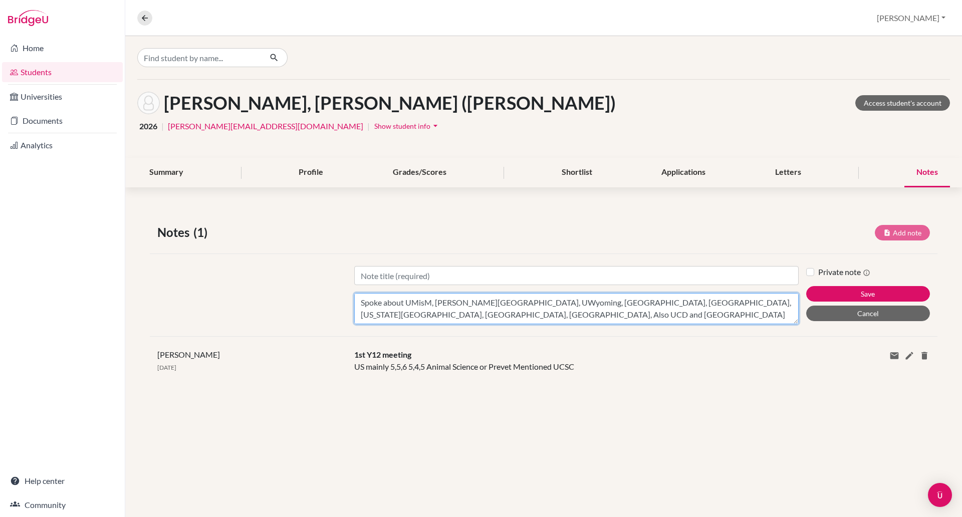
scroll to position [80, 0]
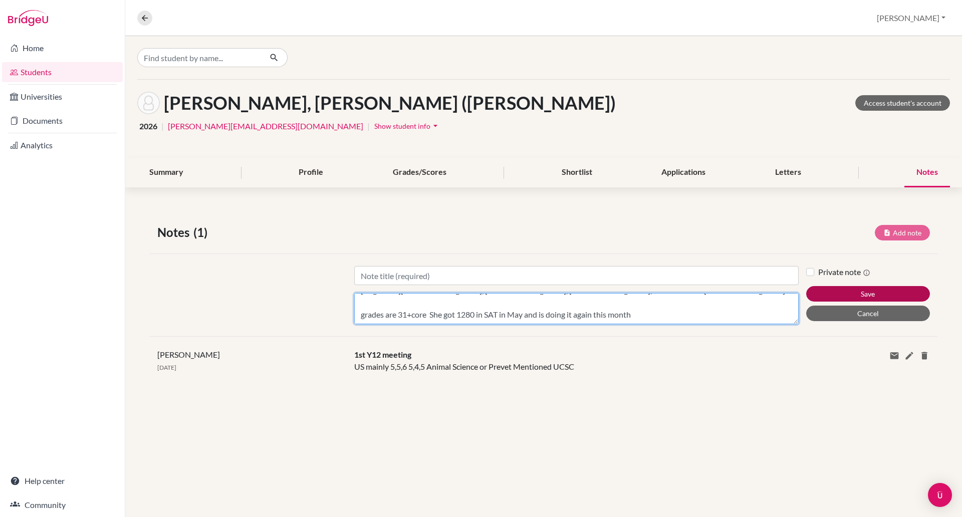
type textarea "Will apply for ROTC - Officer Training Corps - this application (and the medica…"
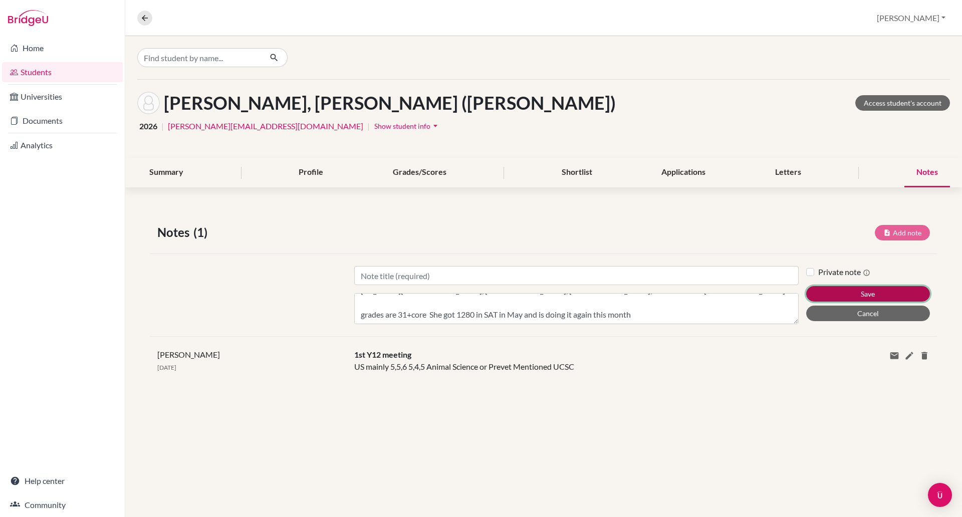
click at [873, 291] on button "Save" at bounding box center [868, 294] width 124 height 16
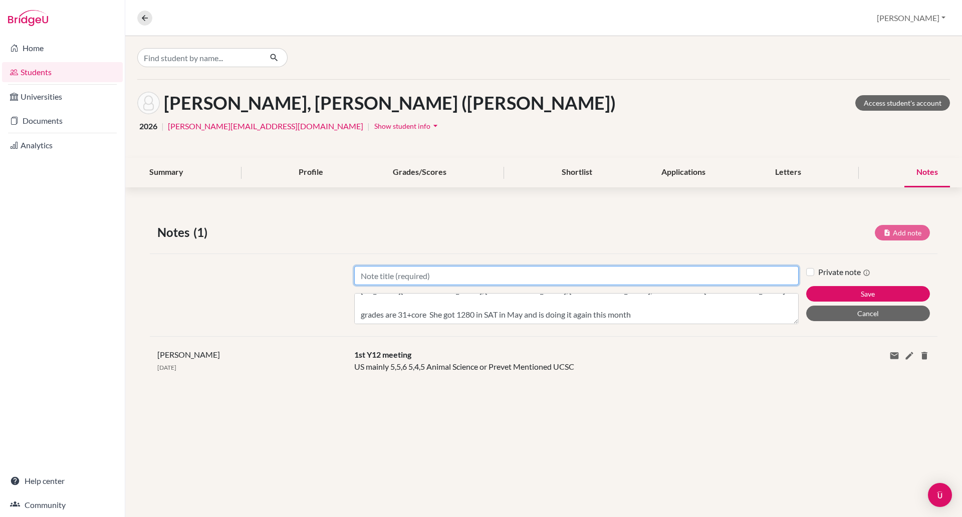
click at [378, 276] on input "Title" at bounding box center [576, 275] width 445 height 19
type input "Year 13 meeting 1"
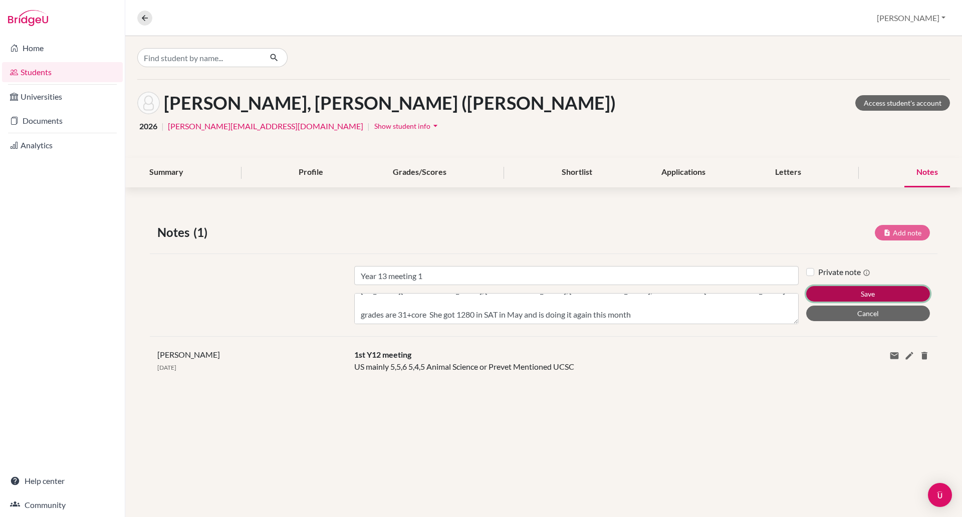
click at [858, 293] on button "Save" at bounding box center [868, 294] width 124 height 16
